Goal: Information Seeking & Learning: Learn about a topic

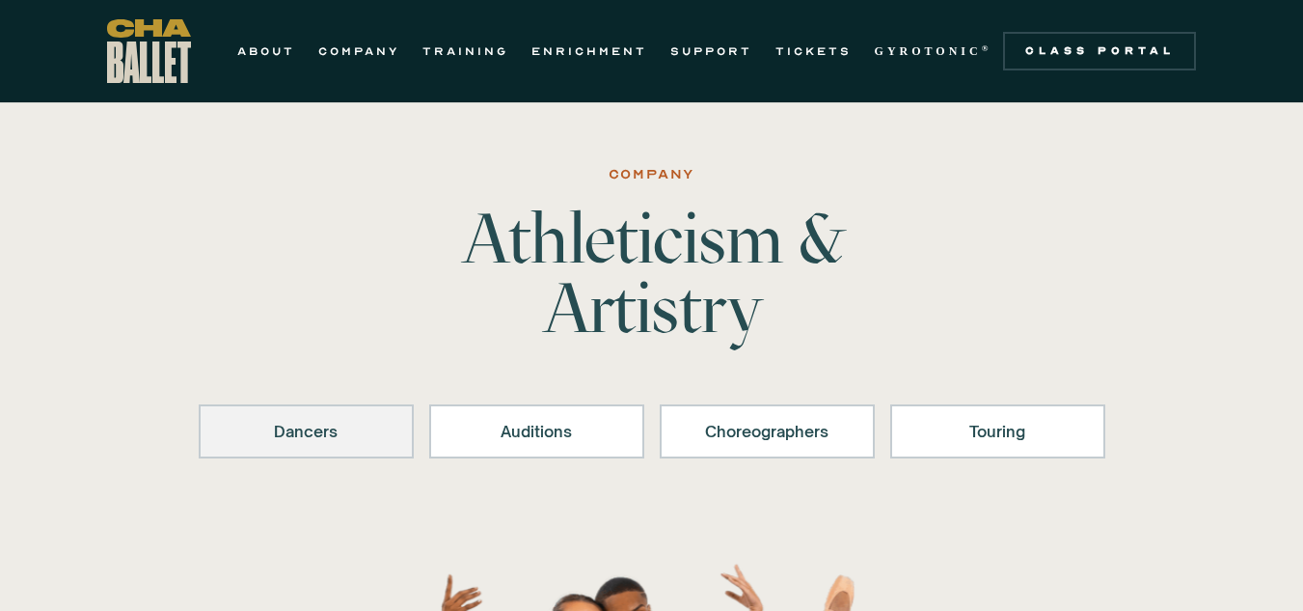
click at [393, 457] on link "Dancers" at bounding box center [306, 431] width 215 height 54
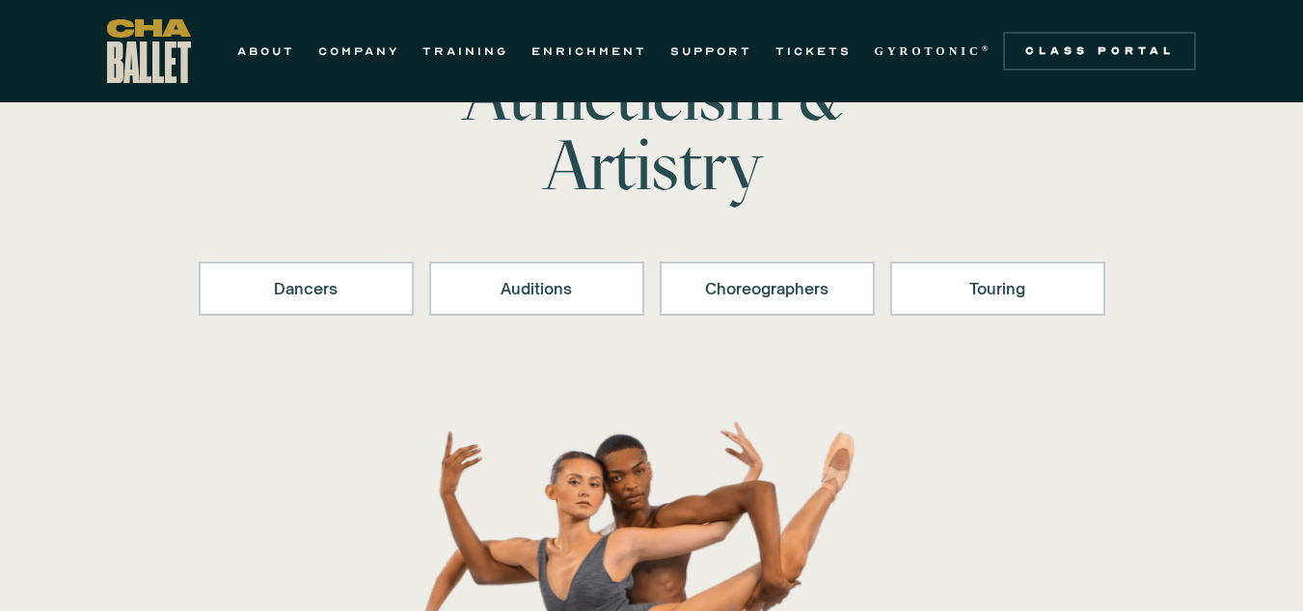
click at [351, 433] on div "Company Athleticism & Artistry Dancers Auditions Choreographers Touring" at bounding box center [651, 508] width 1303 height 981
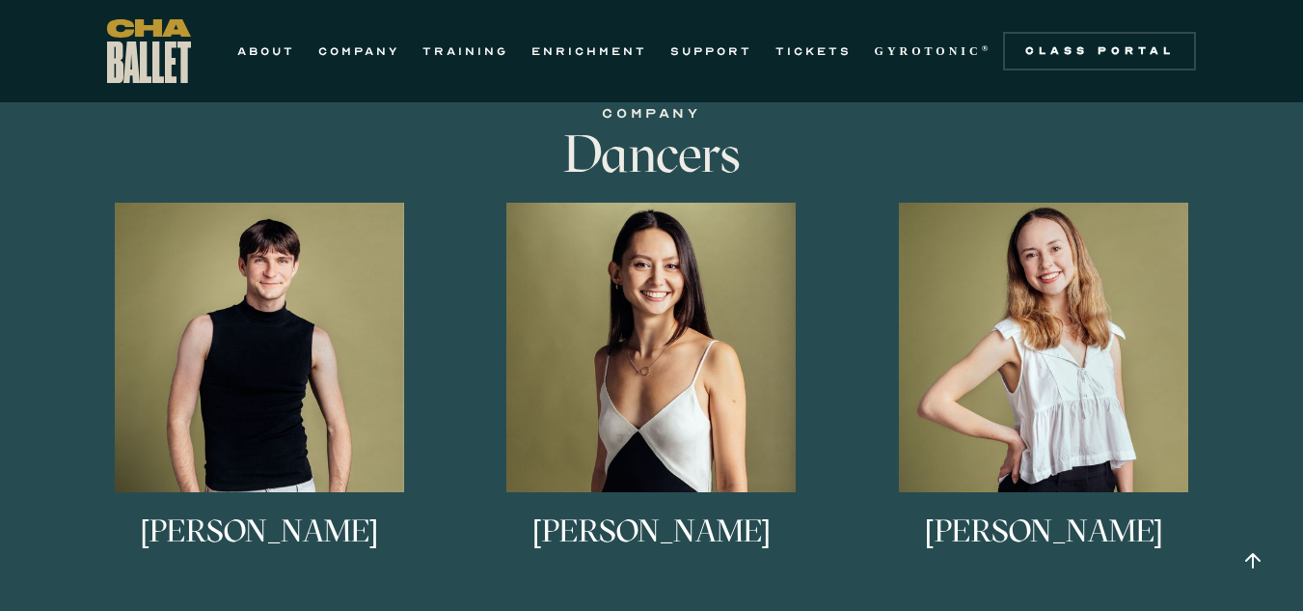
scroll to position [1200, 0]
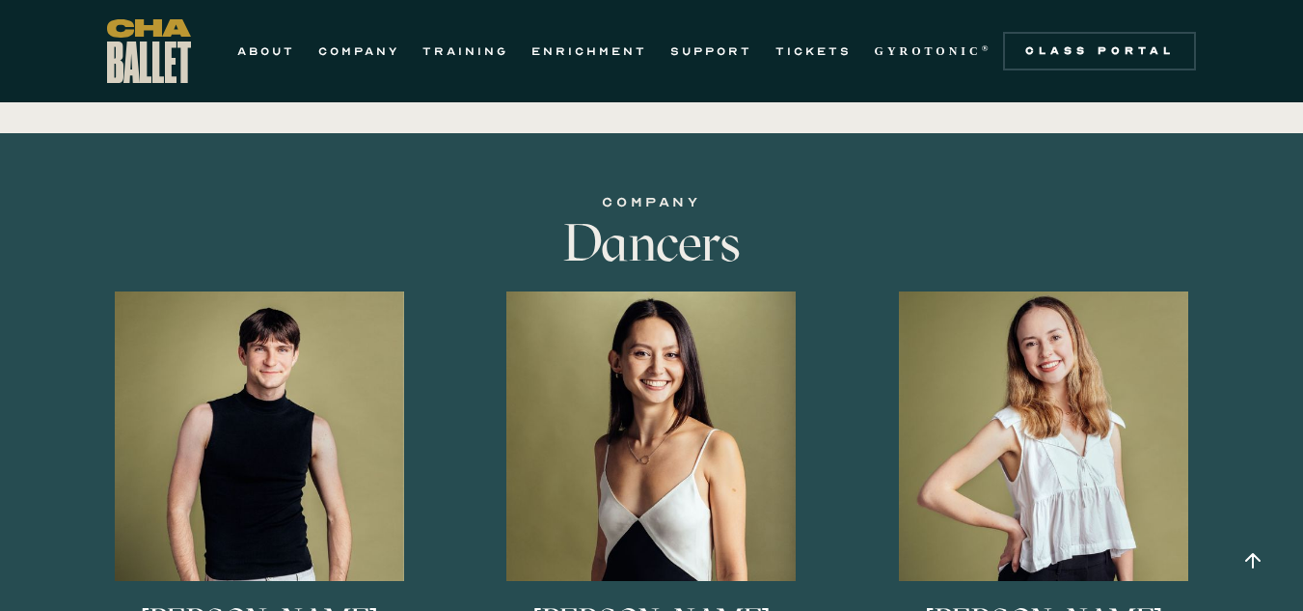
scroll to position [2134, 0]
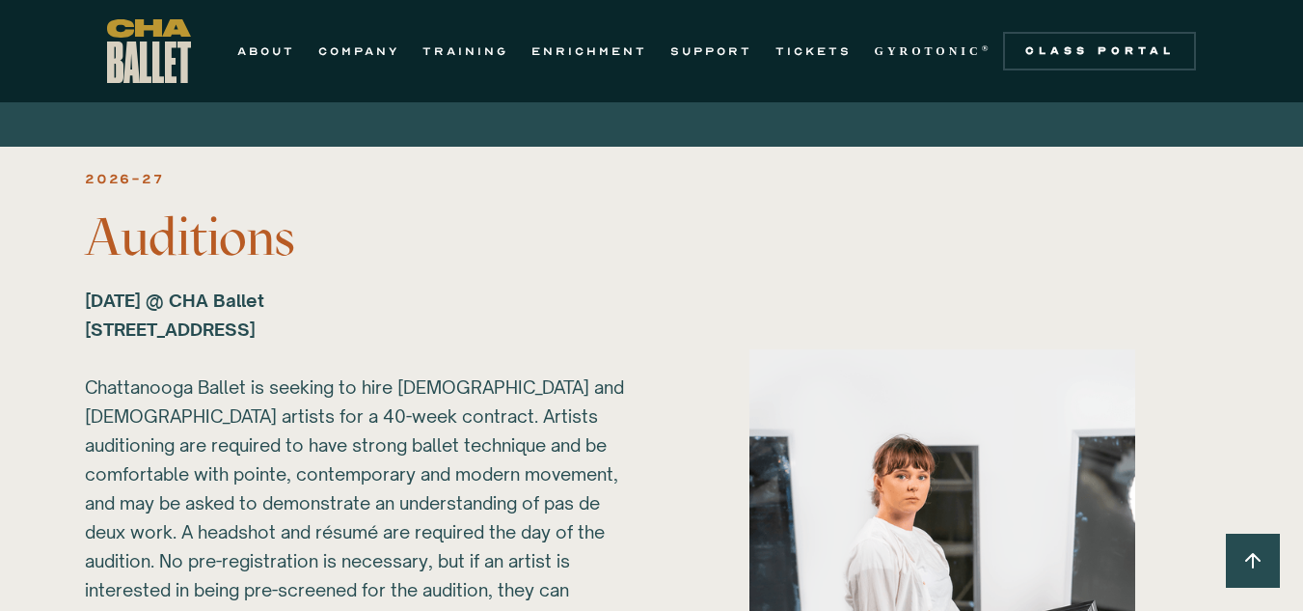
drag, startPoint x: 1199, startPoint y: 496, endPoint x: 1145, endPoint y: 378, distance: 129.5
click at [1207, 489] on div "2026-27 Auditions Sunday, March 1, 2026 @ CHA Ballet 817B N Market St. Chattano…" at bounding box center [651, 590] width 1211 height 848
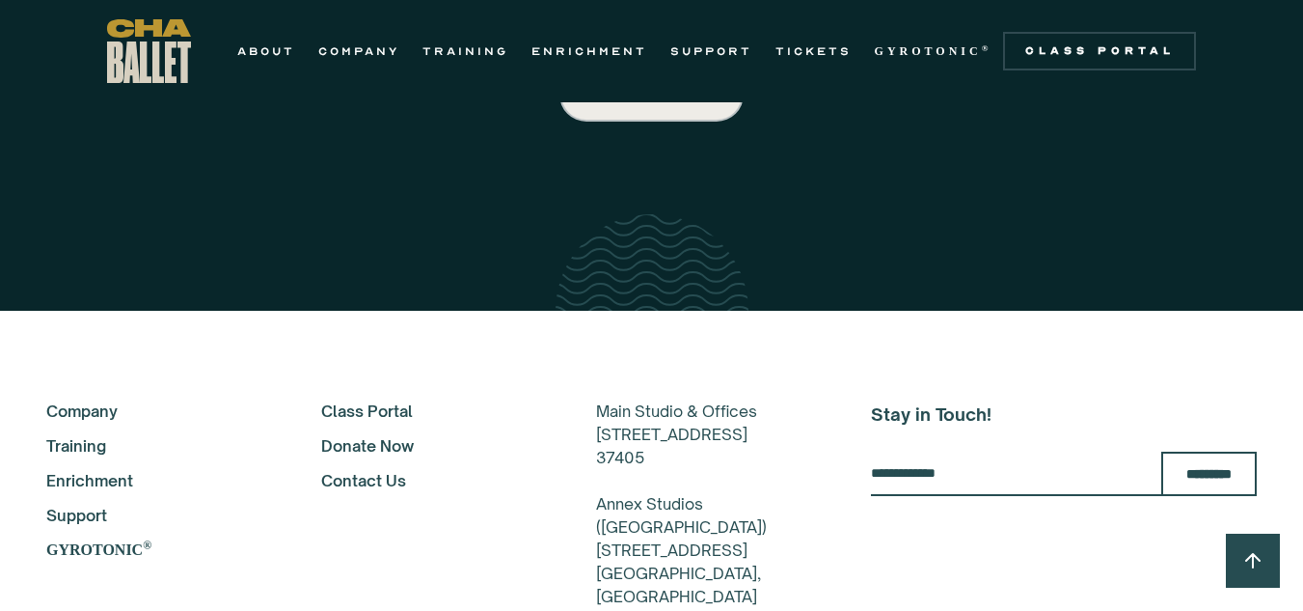
scroll to position [3574, 0]
